Goal: Task Accomplishment & Management: Manage account settings

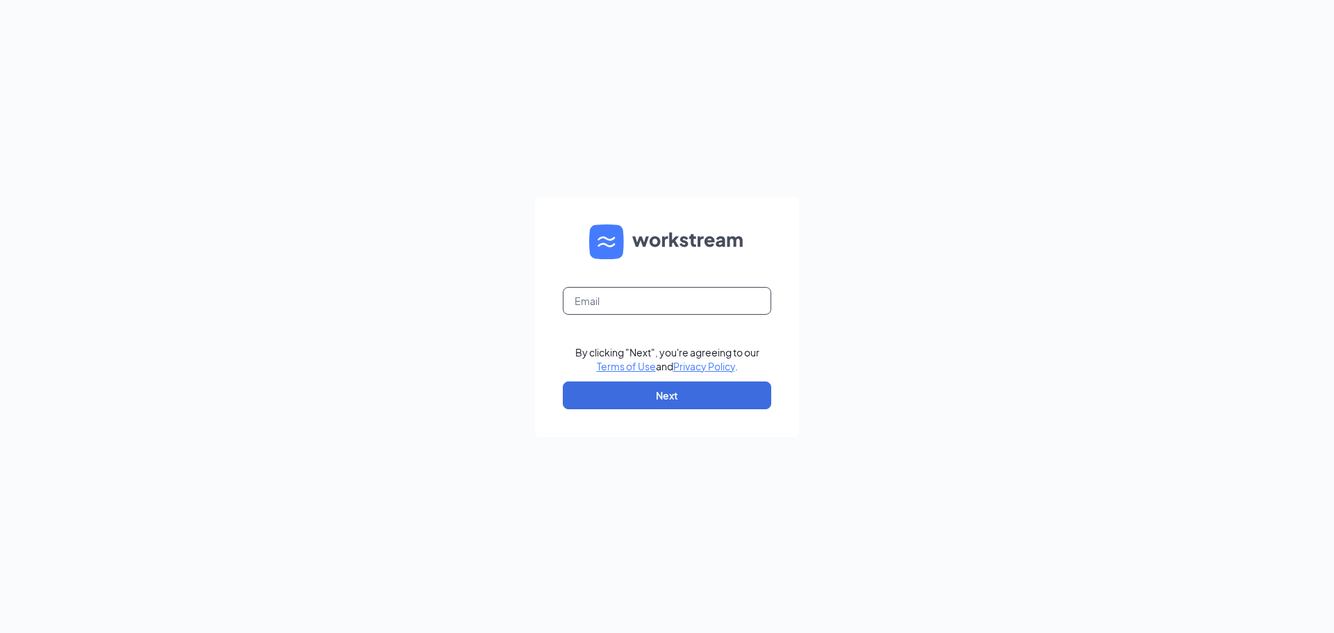
click at [656, 299] on input "text" at bounding box center [667, 301] width 208 height 28
type input "talentselection@kcwco.org"
click at [654, 399] on button "Next" at bounding box center [667, 395] width 208 height 28
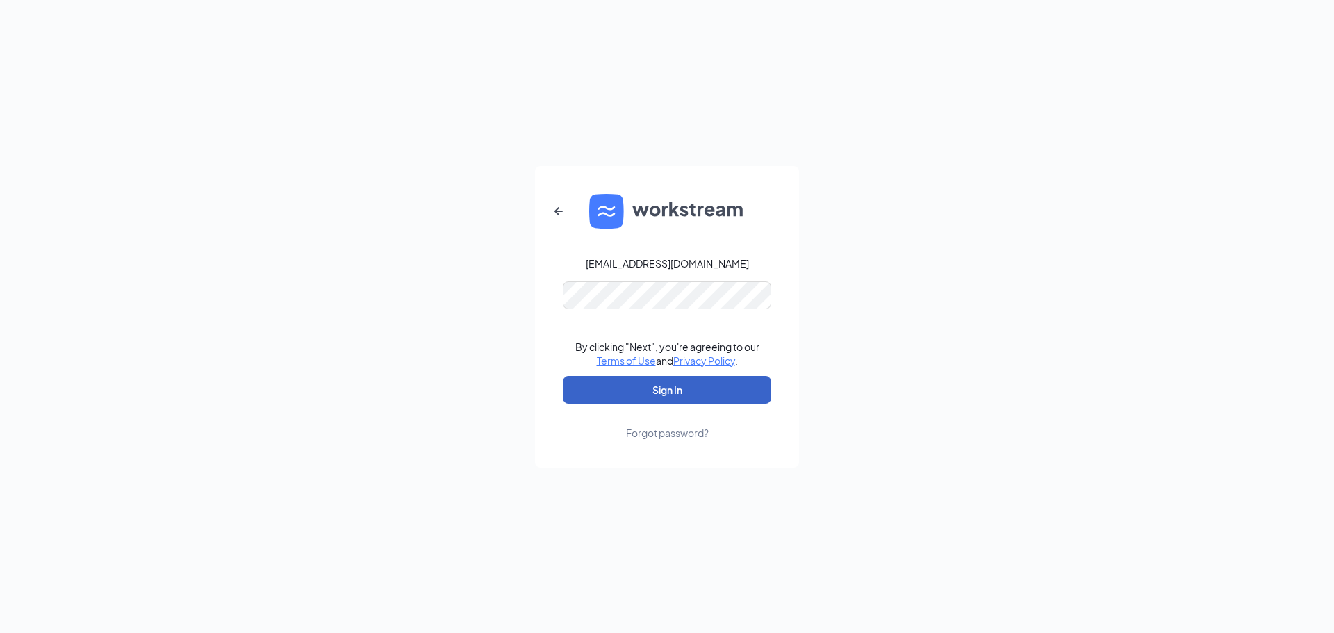
click at [671, 395] on button "Sign In" at bounding box center [667, 390] width 208 height 28
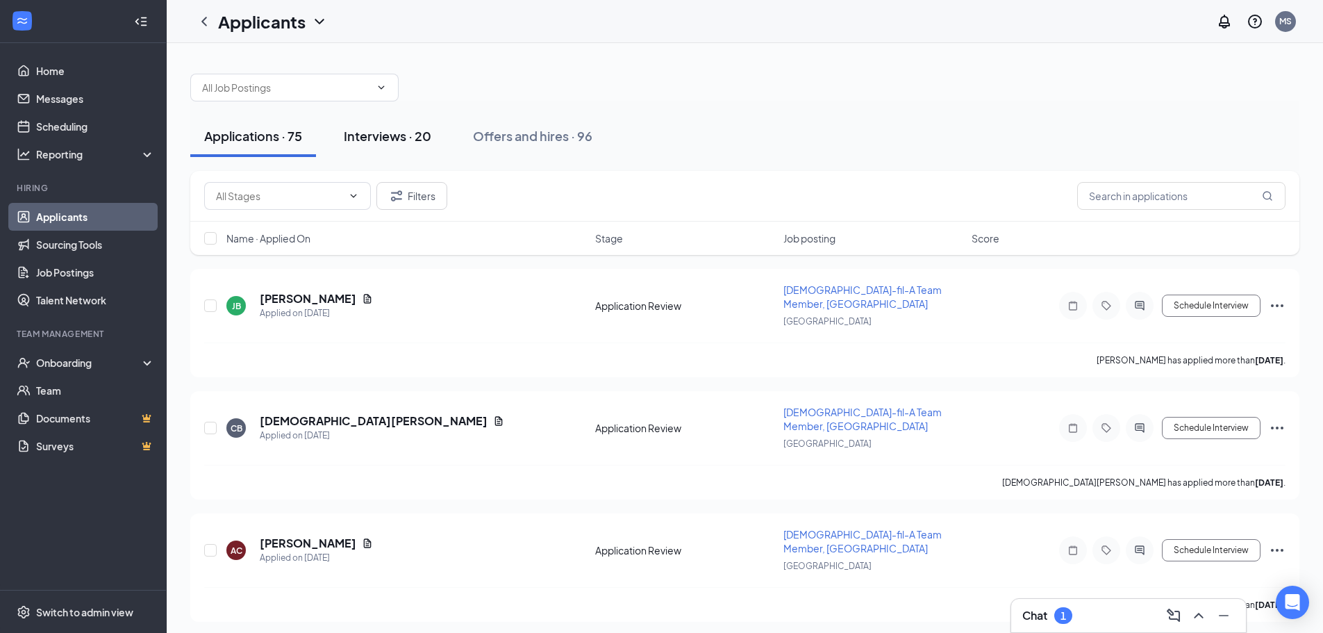
click at [393, 129] on div "Interviews · 20" at bounding box center [388, 135] width 88 height 17
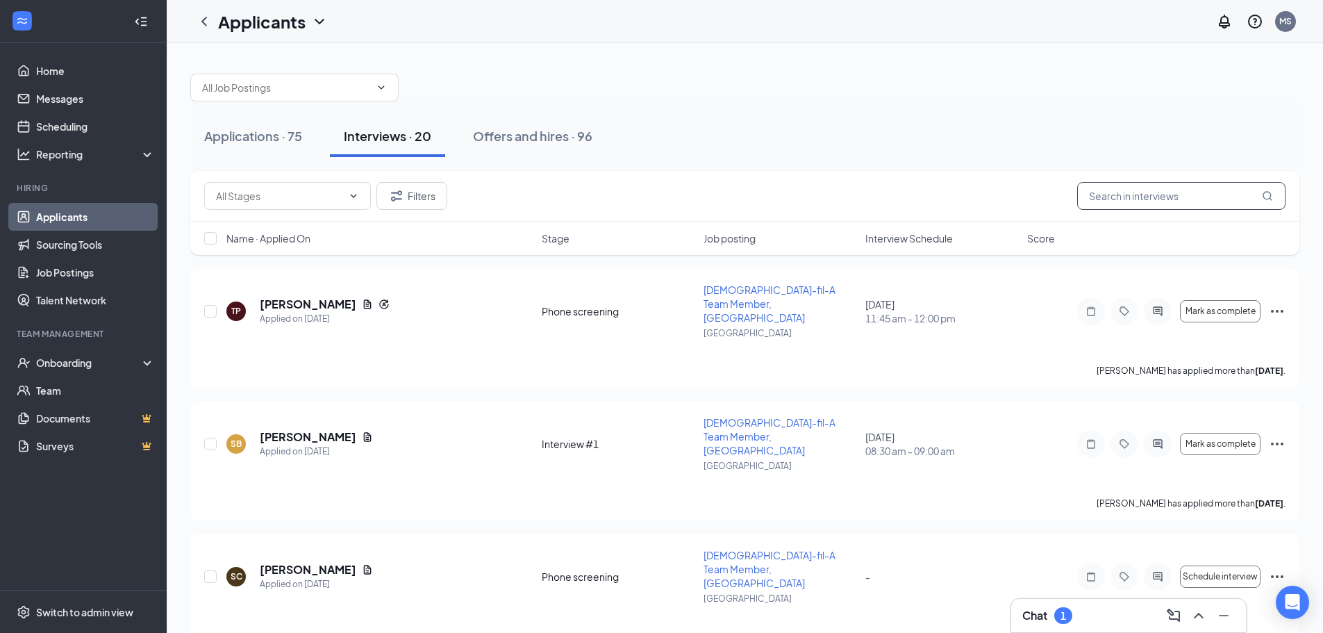
click at [1124, 202] on input "text" at bounding box center [1182, 196] width 208 height 28
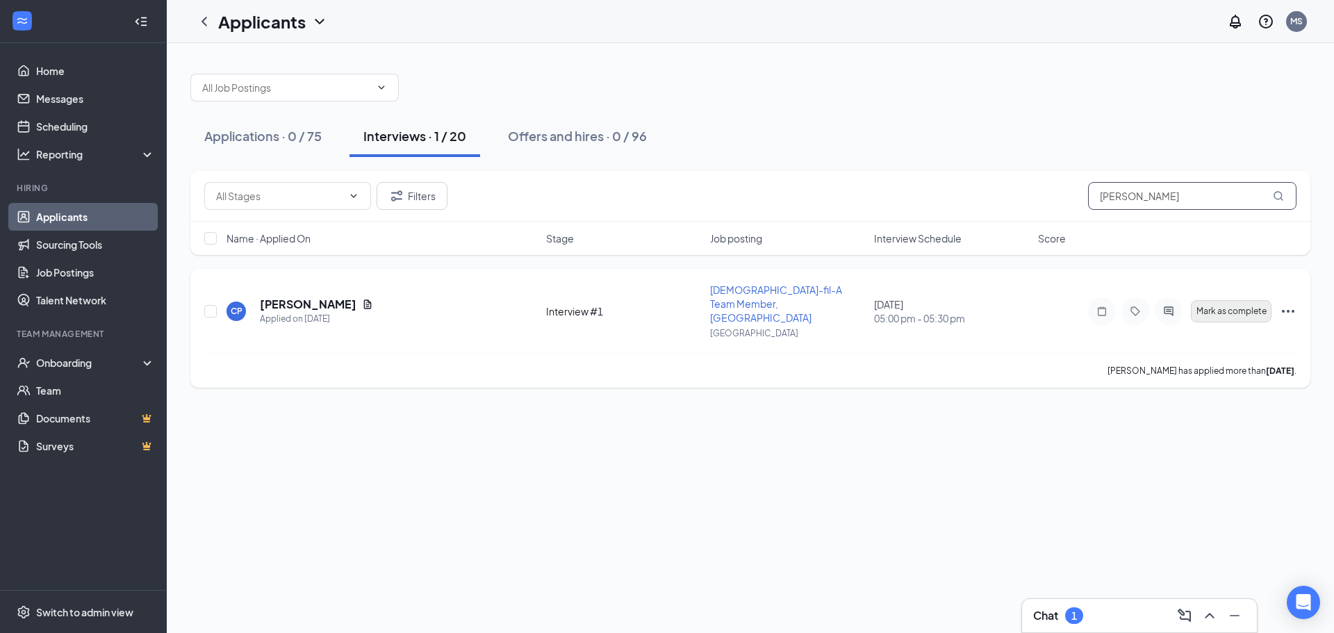
type input "[PERSON_NAME]"
click at [1252, 308] on span "Mark as complete" at bounding box center [1231, 311] width 70 height 10
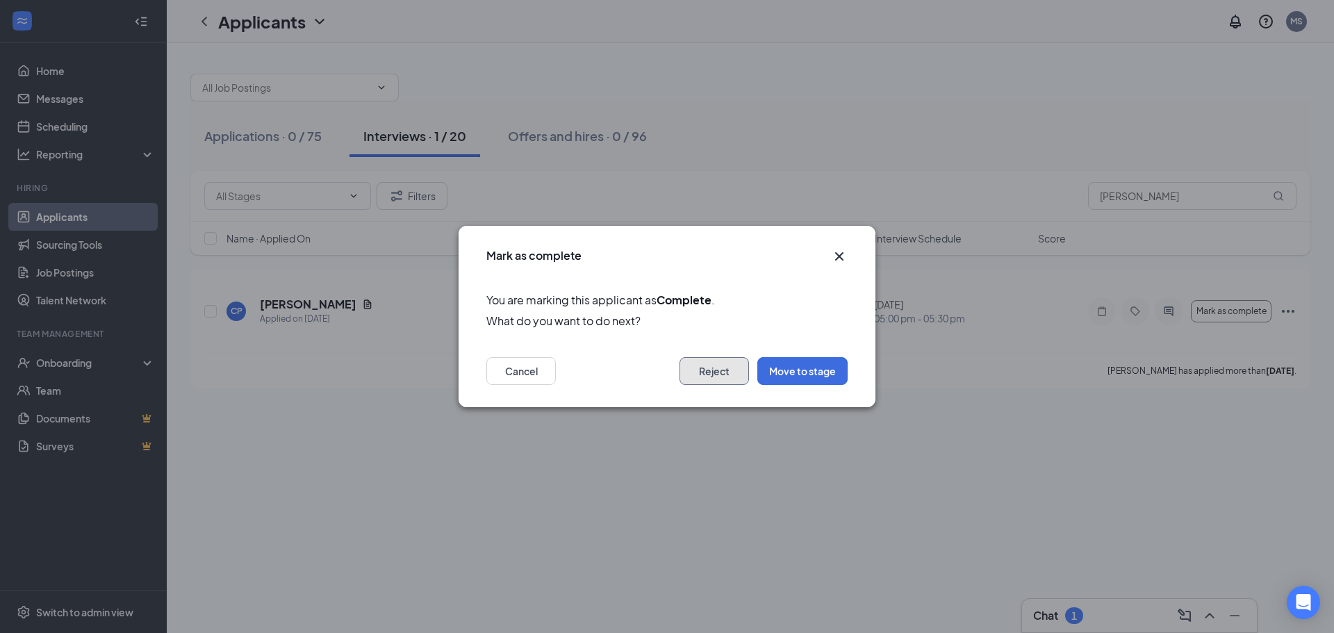
click at [717, 370] on button "Reject" at bounding box center [713, 371] width 69 height 28
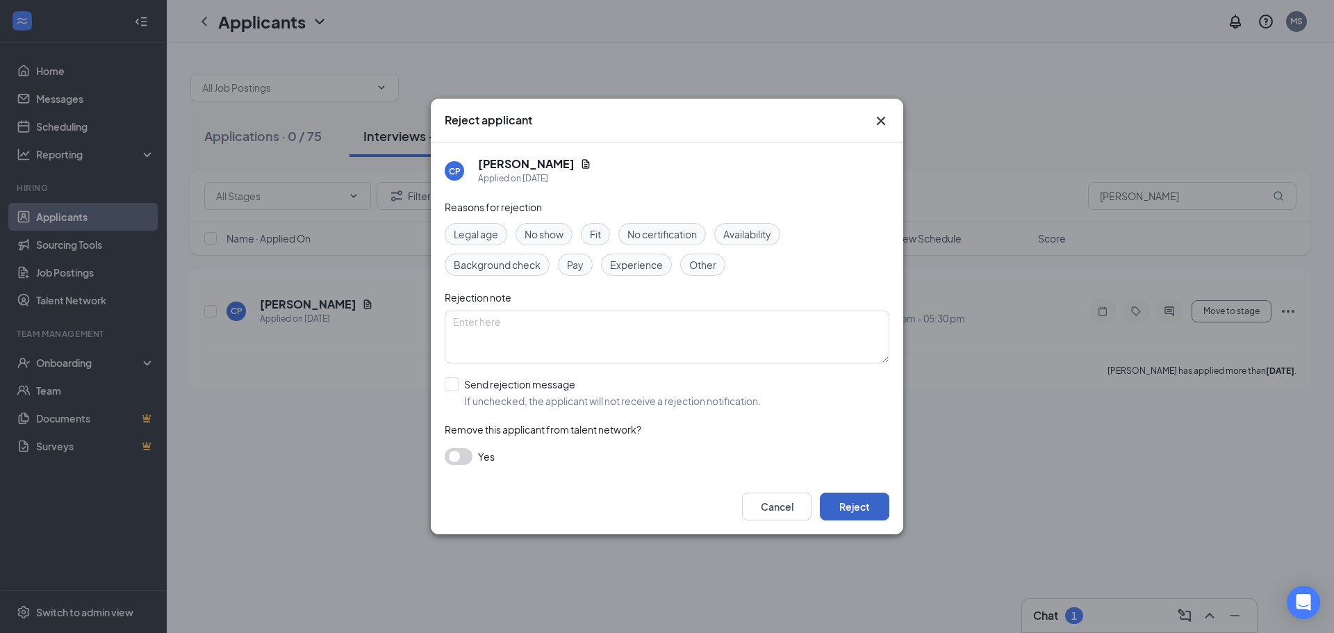
click at [855, 506] on button "Reject" at bounding box center [854, 507] width 69 height 28
